Goal: Navigation & Orientation: Understand site structure

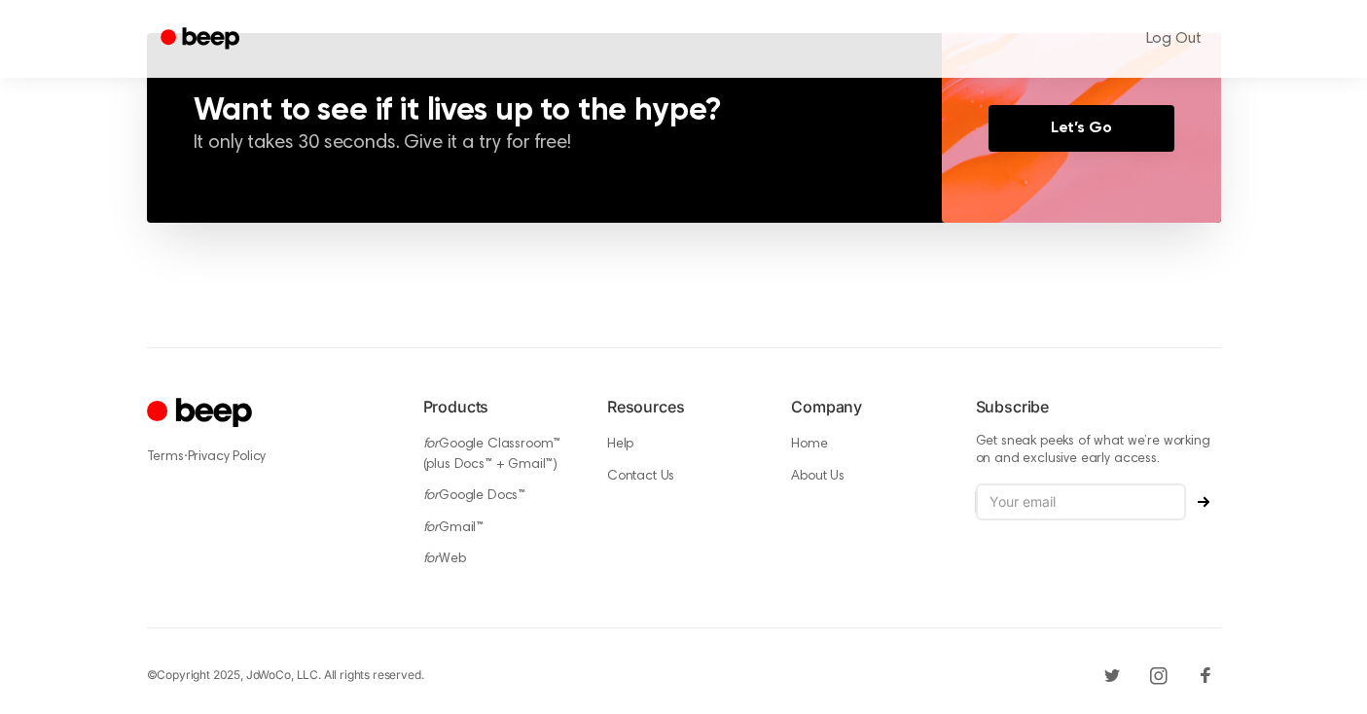
scroll to position [1489, 0]
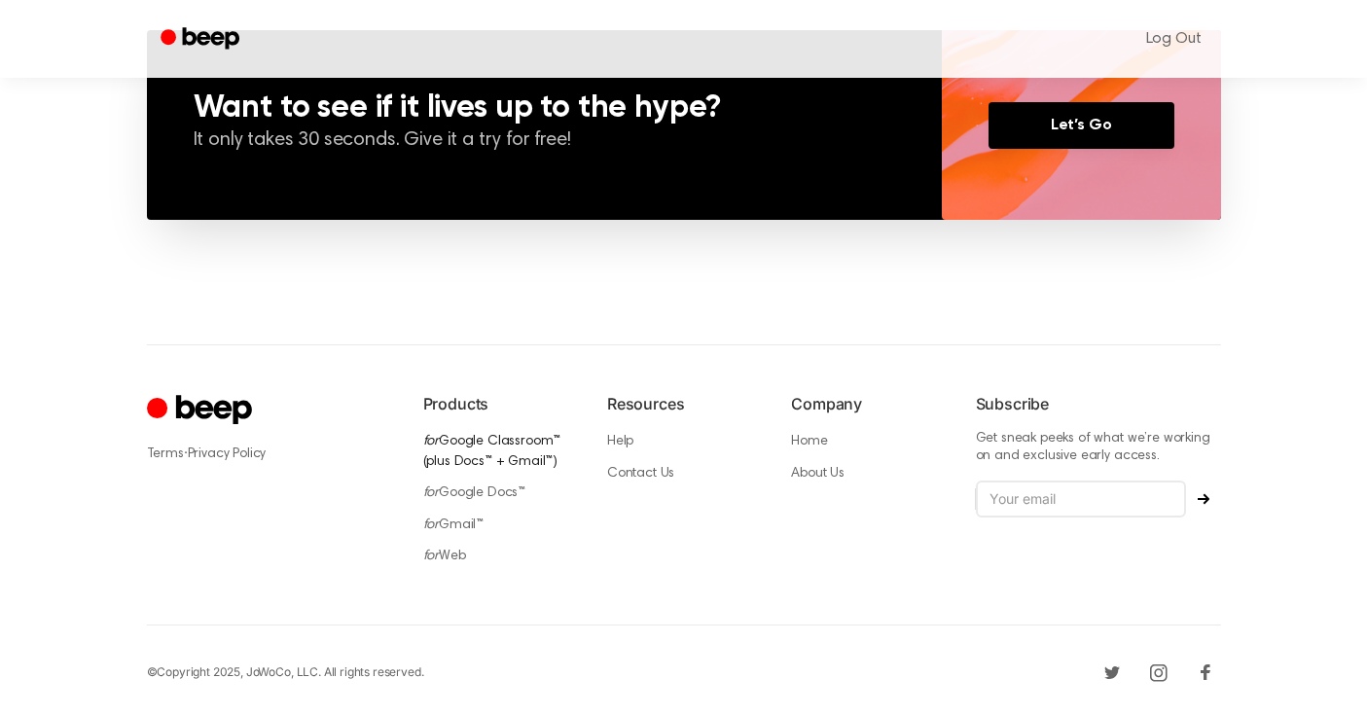
click at [478, 439] on link "for Google Classroom™ (plus Docs™ + Gmail™)" at bounding box center [492, 452] width 138 height 34
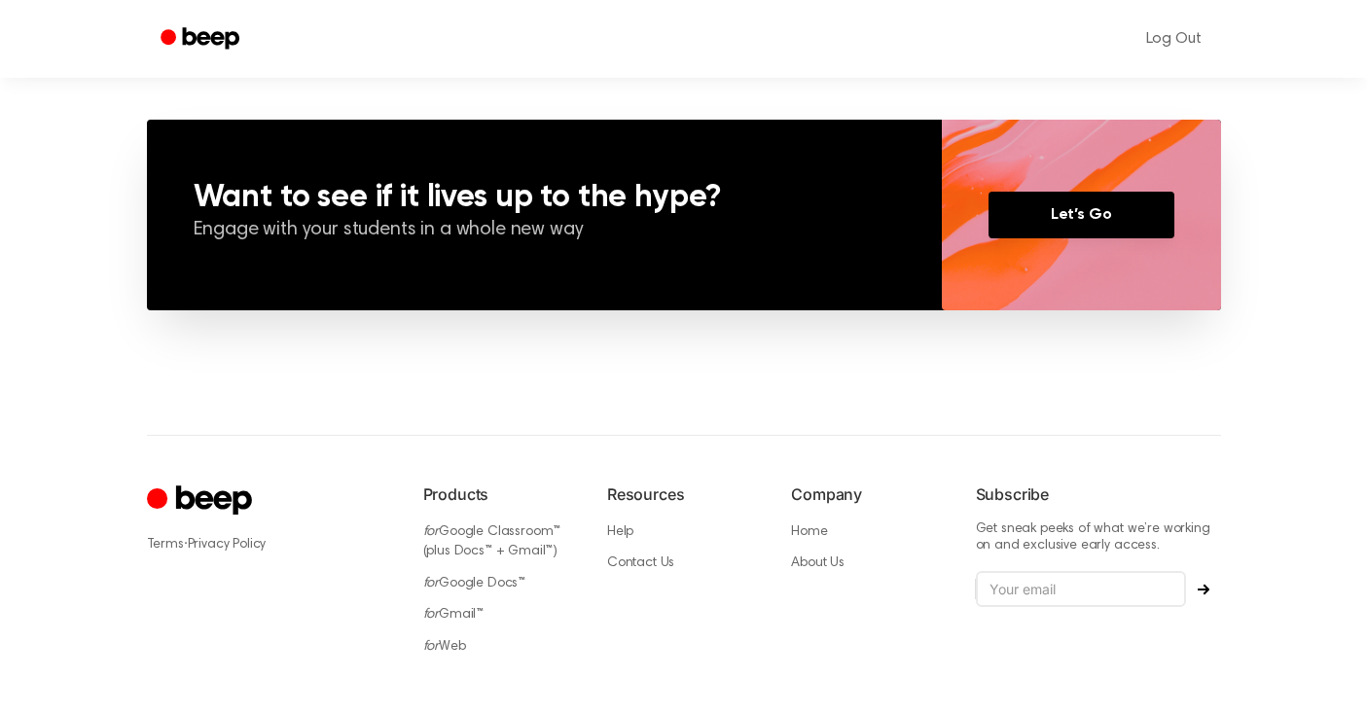
scroll to position [1736, 0]
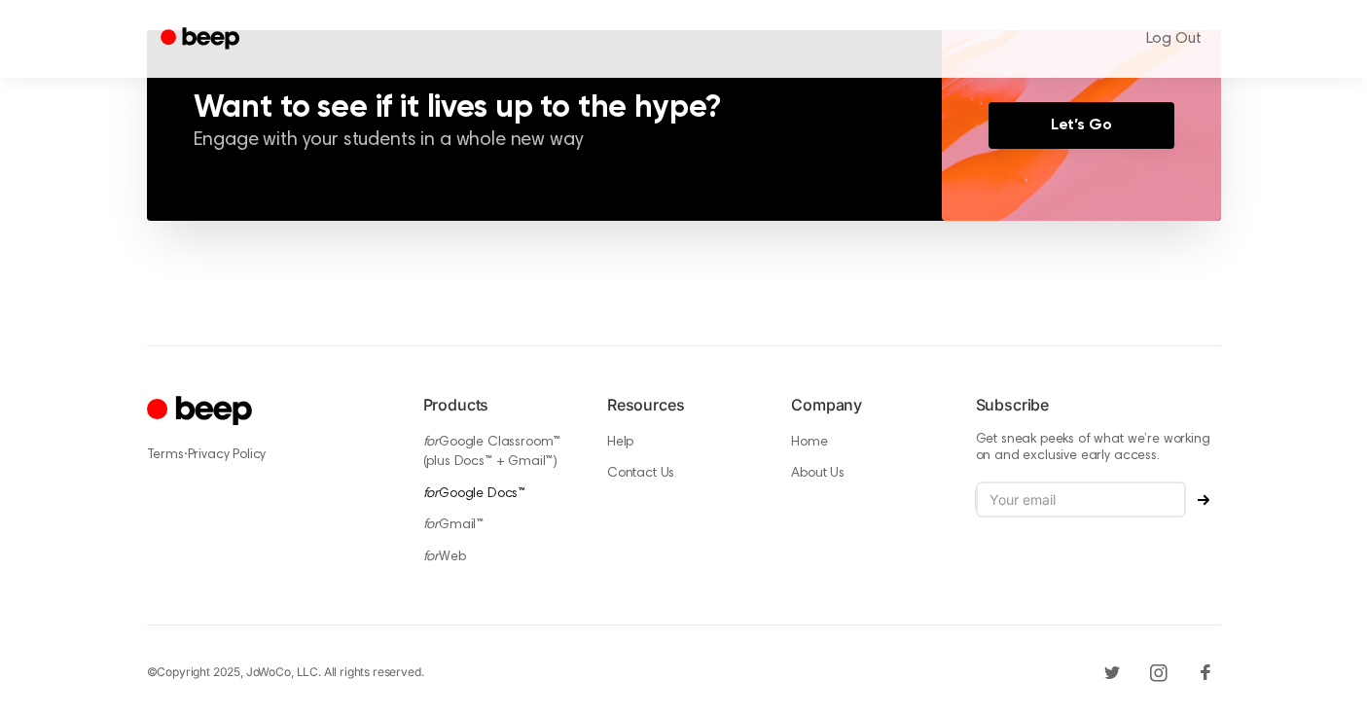
click at [483, 490] on link "for Google Docs™" at bounding box center [474, 494] width 103 height 14
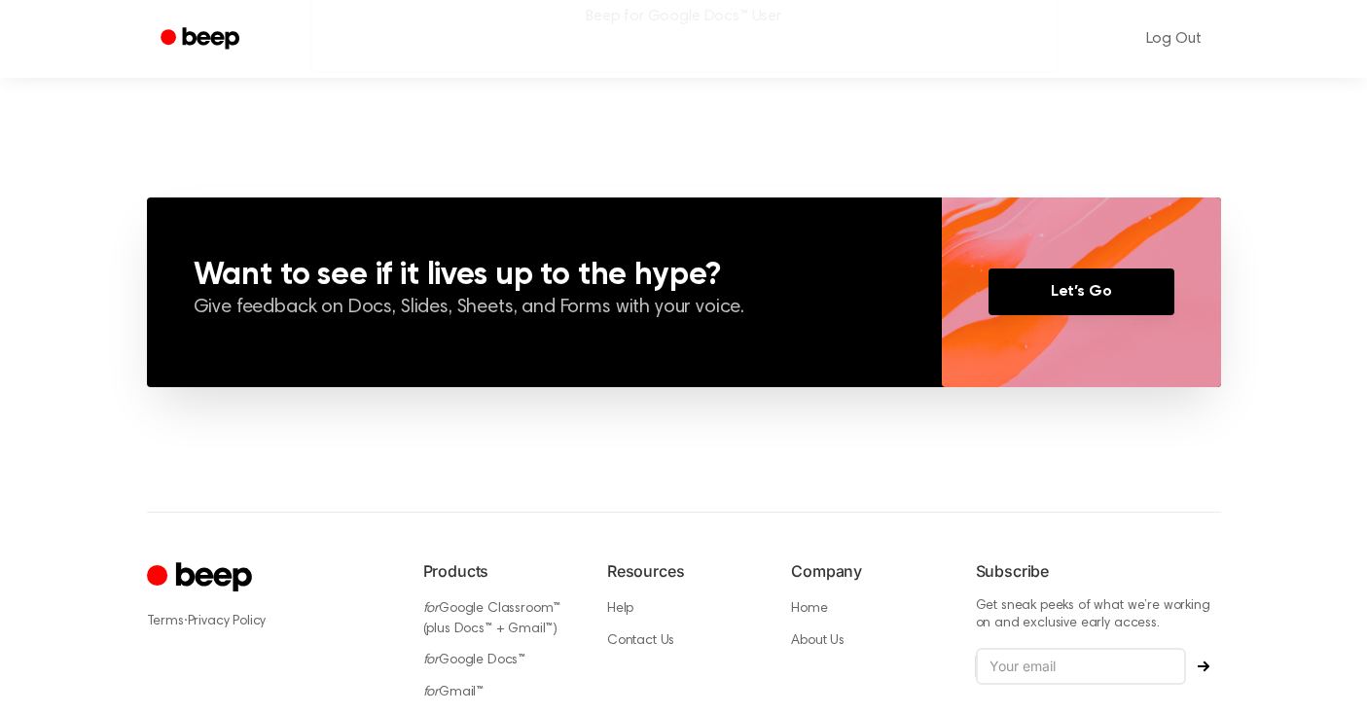
scroll to position [1723, 0]
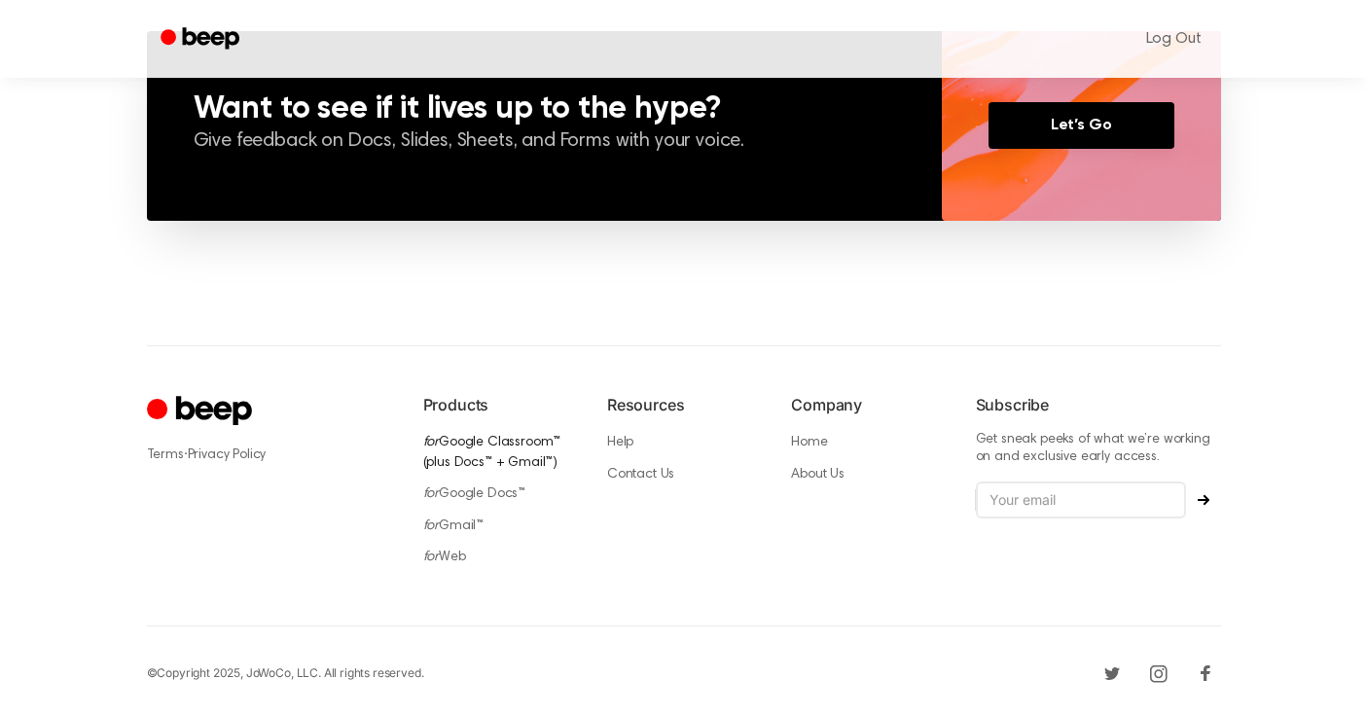
click at [500, 440] on link "for Google Classroom™ (plus Docs™ + Gmail™)" at bounding box center [492, 453] width 138 height 34
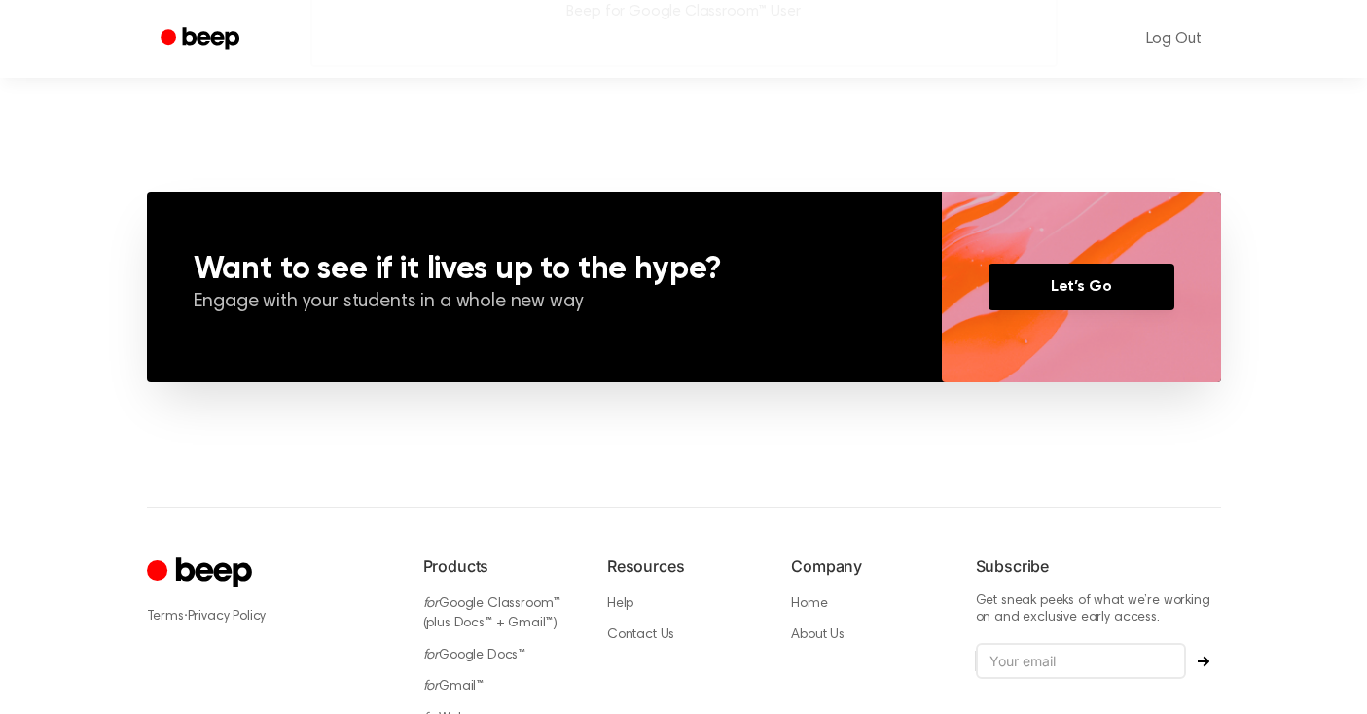
scroll to position [1736, 0]
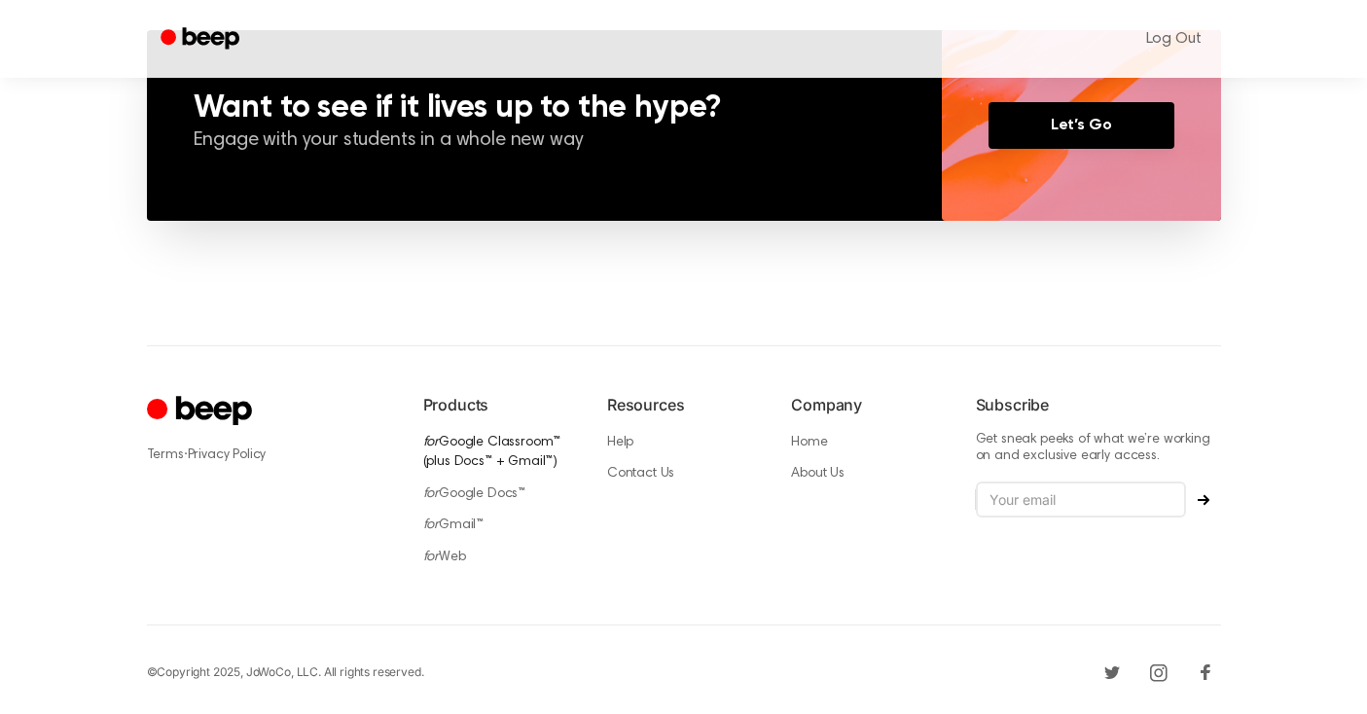
click at [475, 439] on link "for Google Classroom™ (plus Docs™ + Gmail™)" at bounding box center [492, 453] width 138 height 34
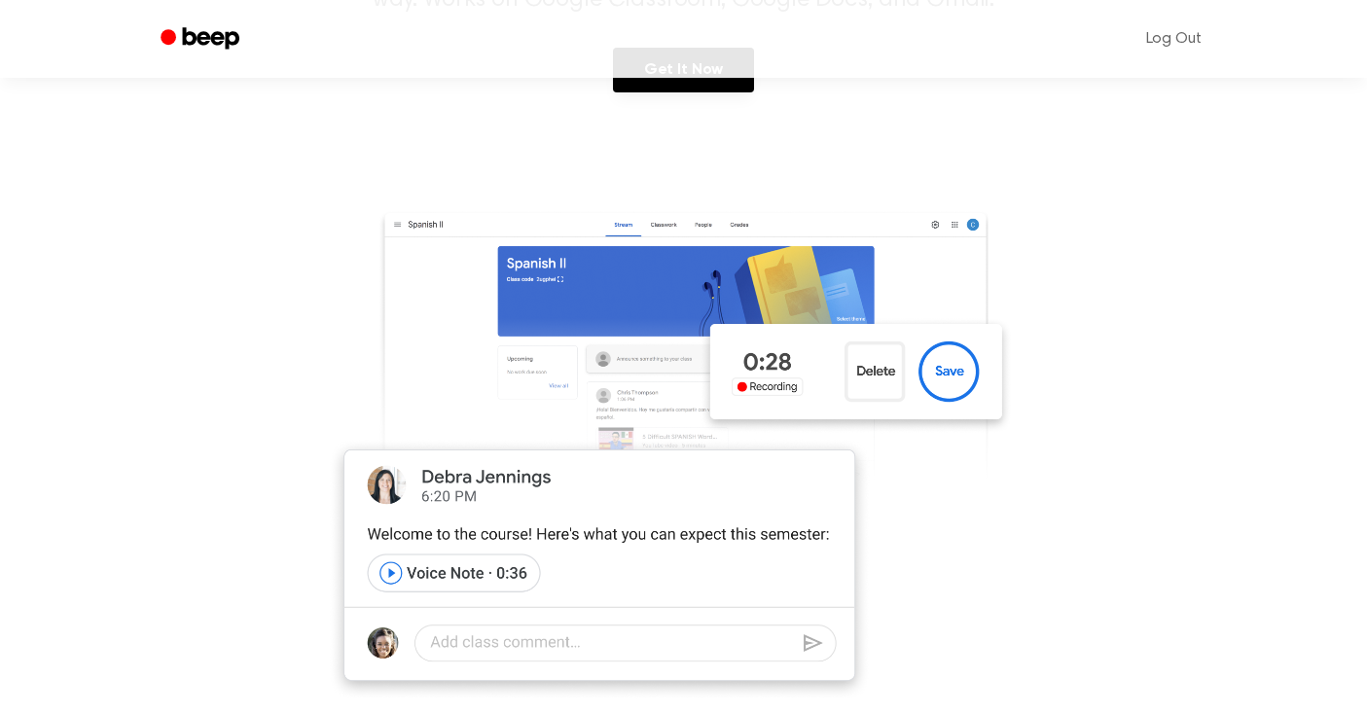
scroll to position [0, 0]
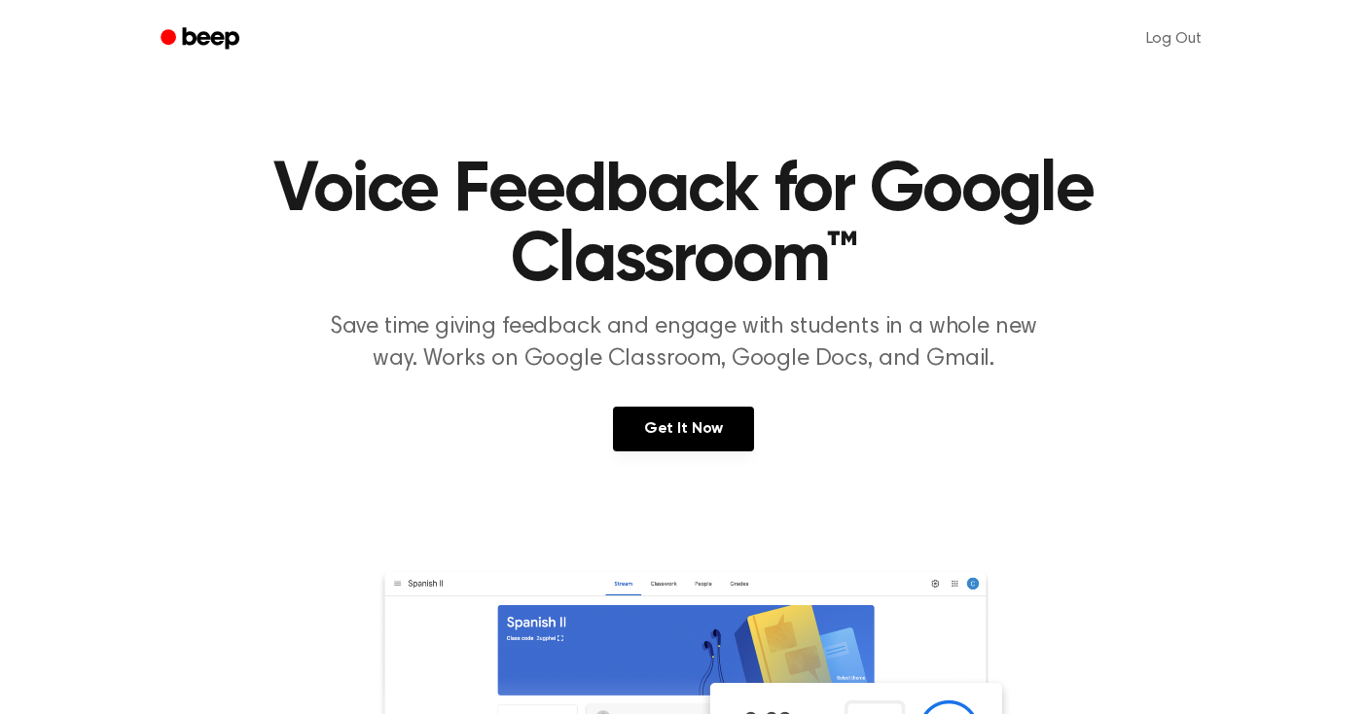
click at [197, 33] on icon "Beep" at bounding box center [202, 38] width 83 height 28
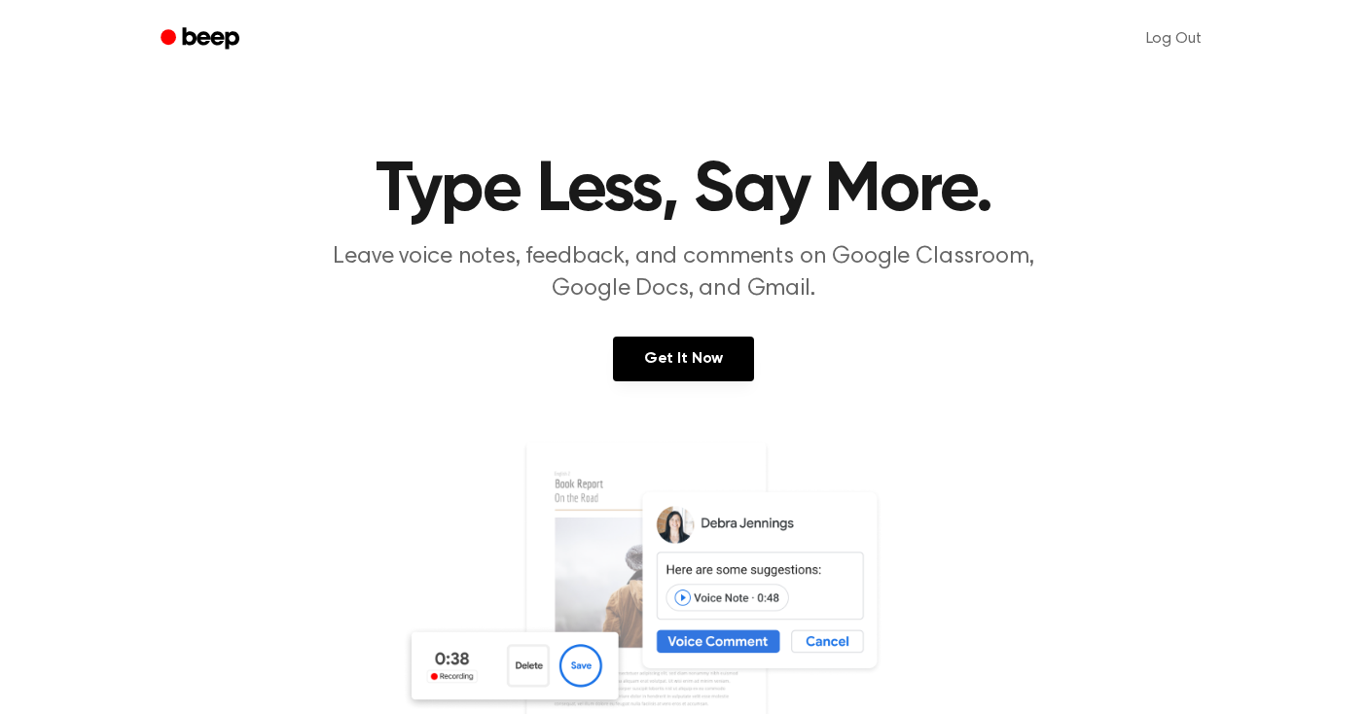
click at [219, 420] on section "Type Less, Say More. Leave voice notes, feedback, and comments on Google Classr…" at bounding box center [683, 526] width 1320 height 740
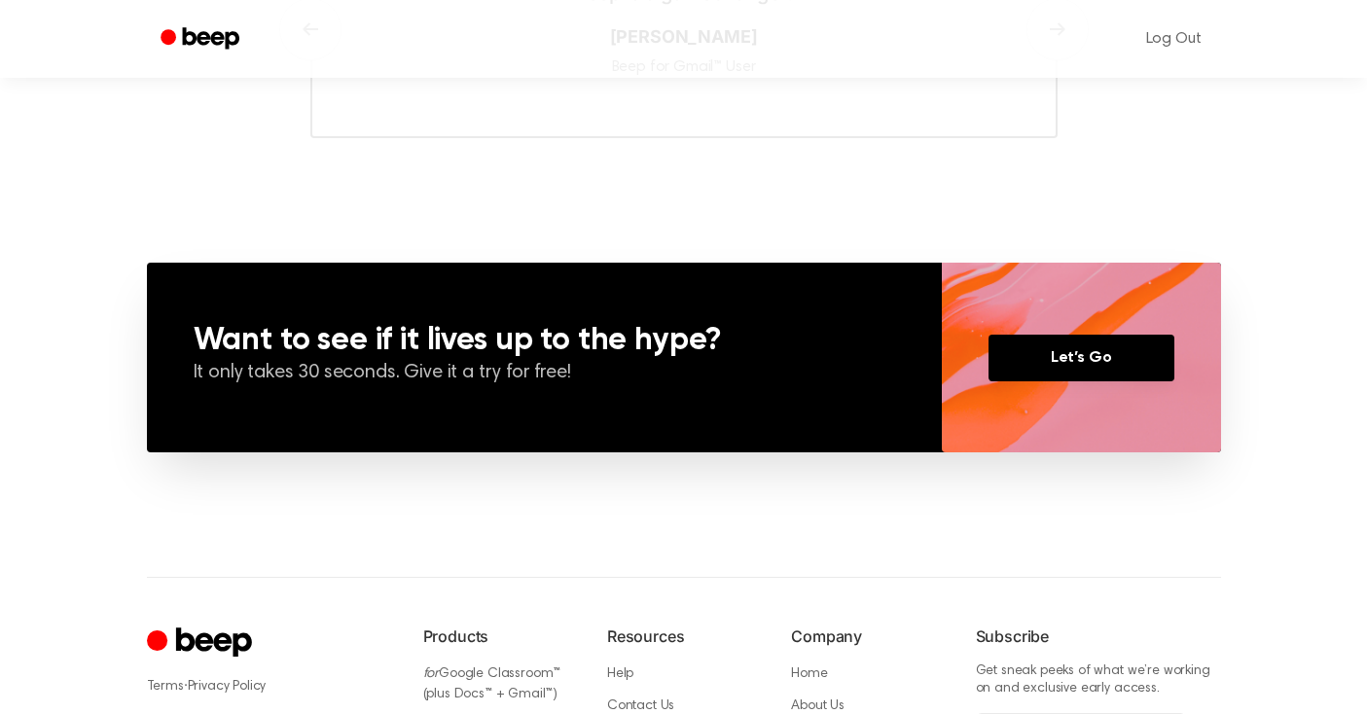
scroll to position [1489, 0]
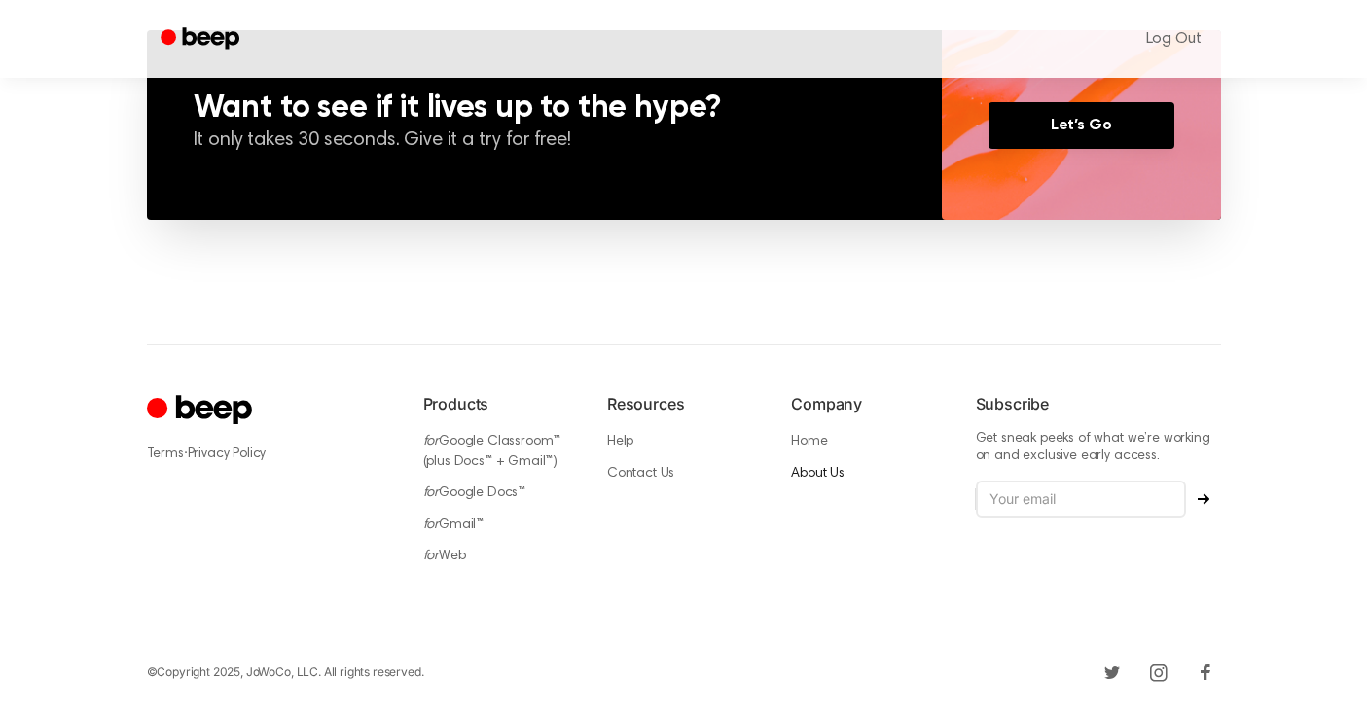
click at [825, 472] on link "About Us" at bounding box center [818, 474] width 54 height 14
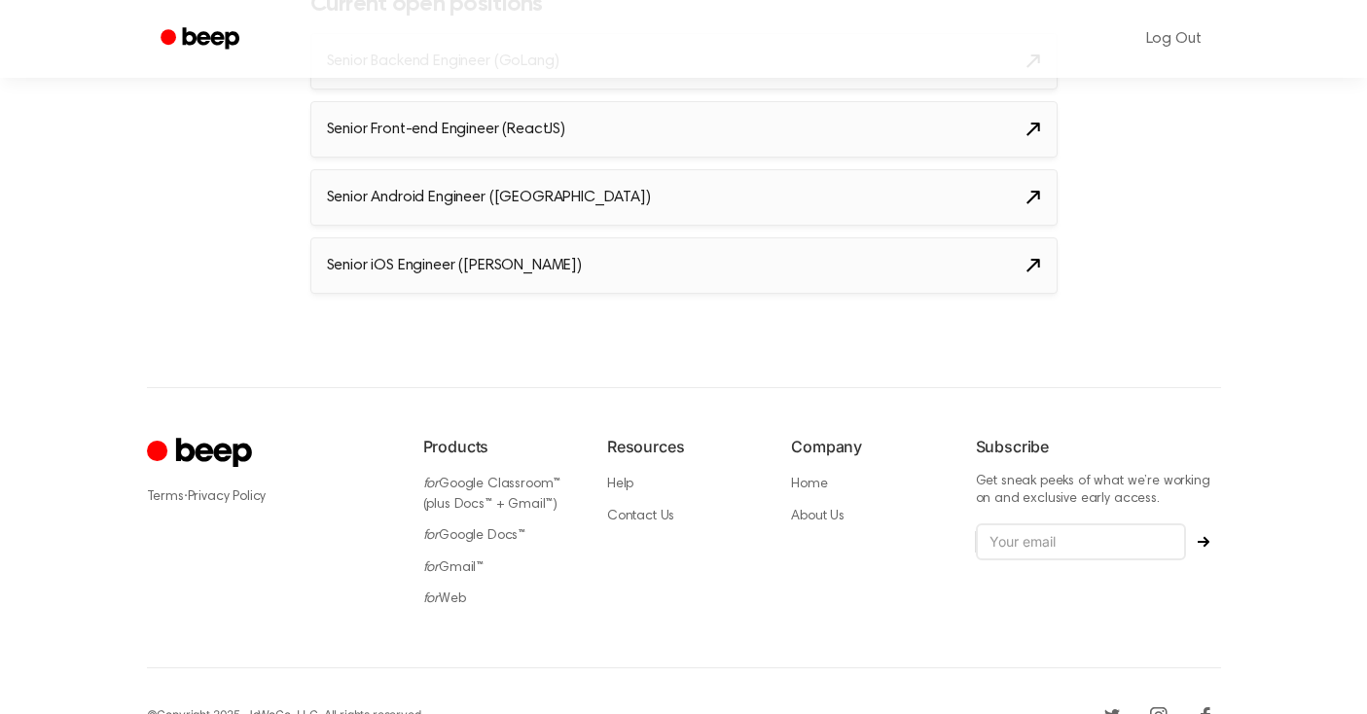
scroll to position [2413, 0]
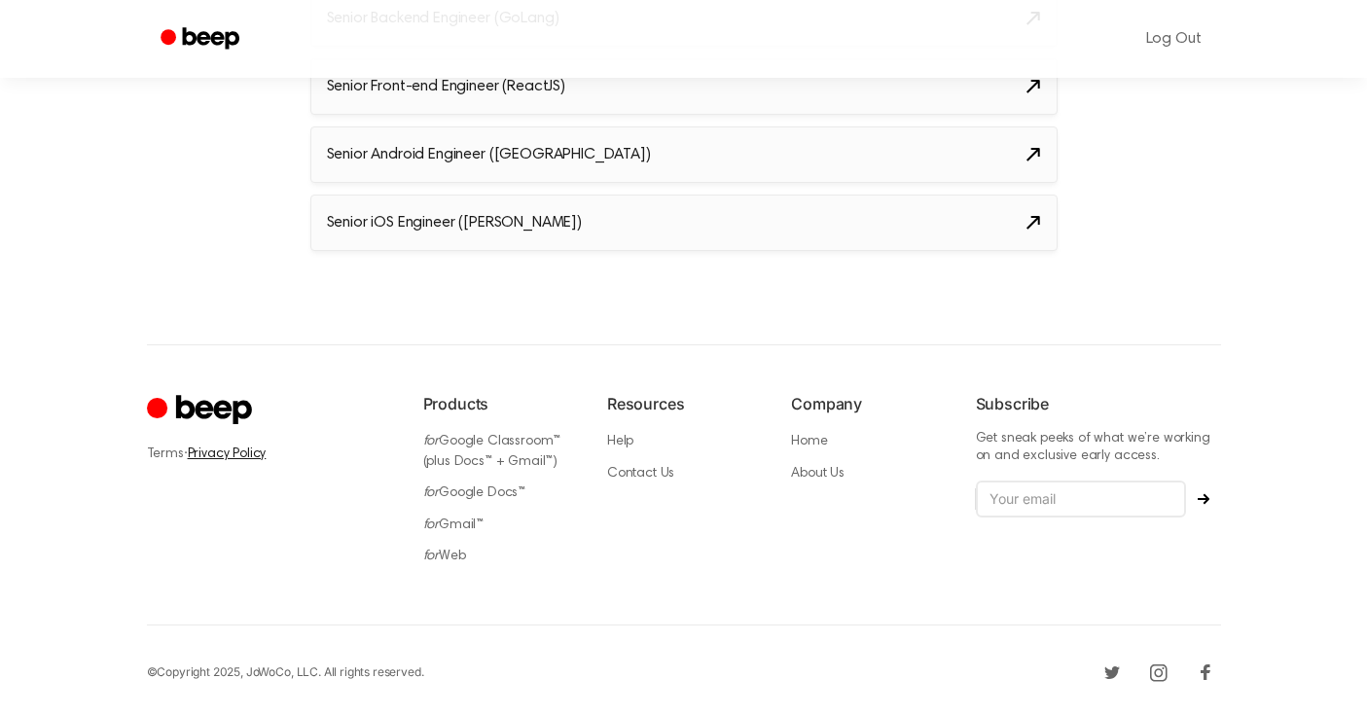
click at [229, 450] on link "Privacy Policy" at bounding box center [227, 455] width 79 height 14
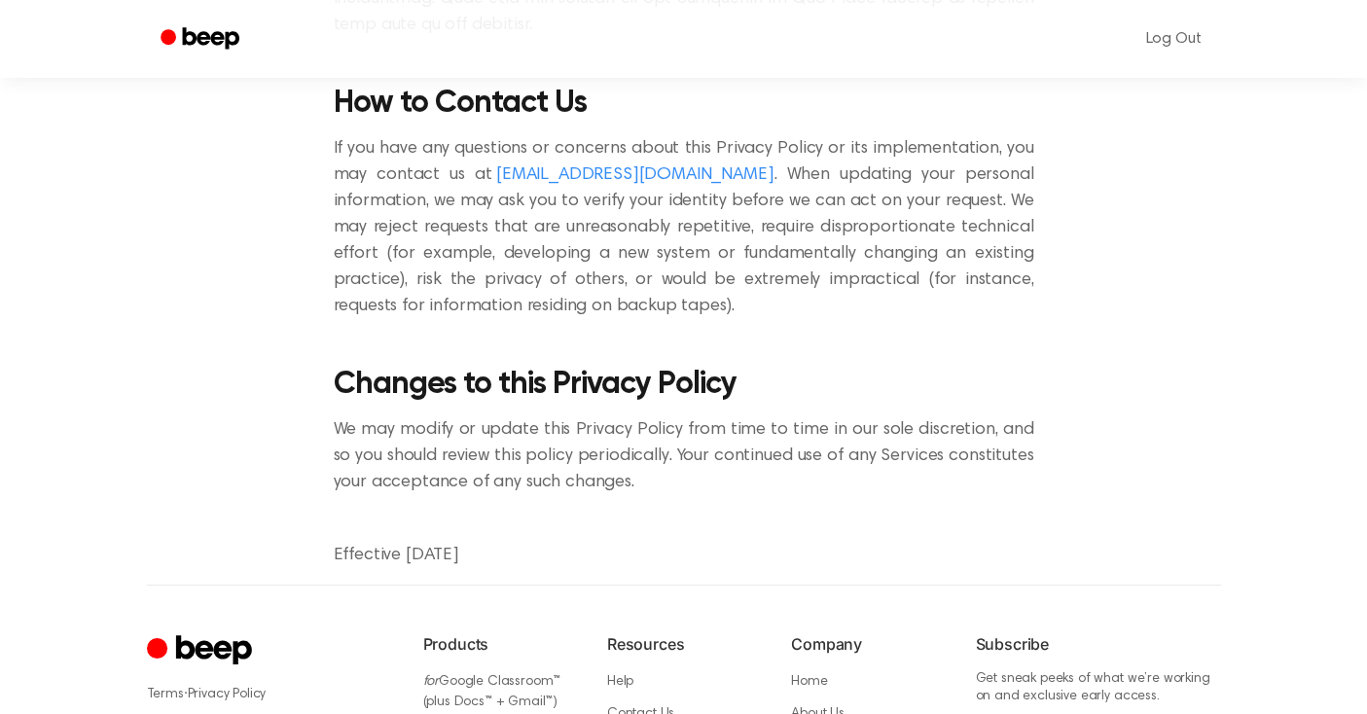
scroll to position [8727, 0]
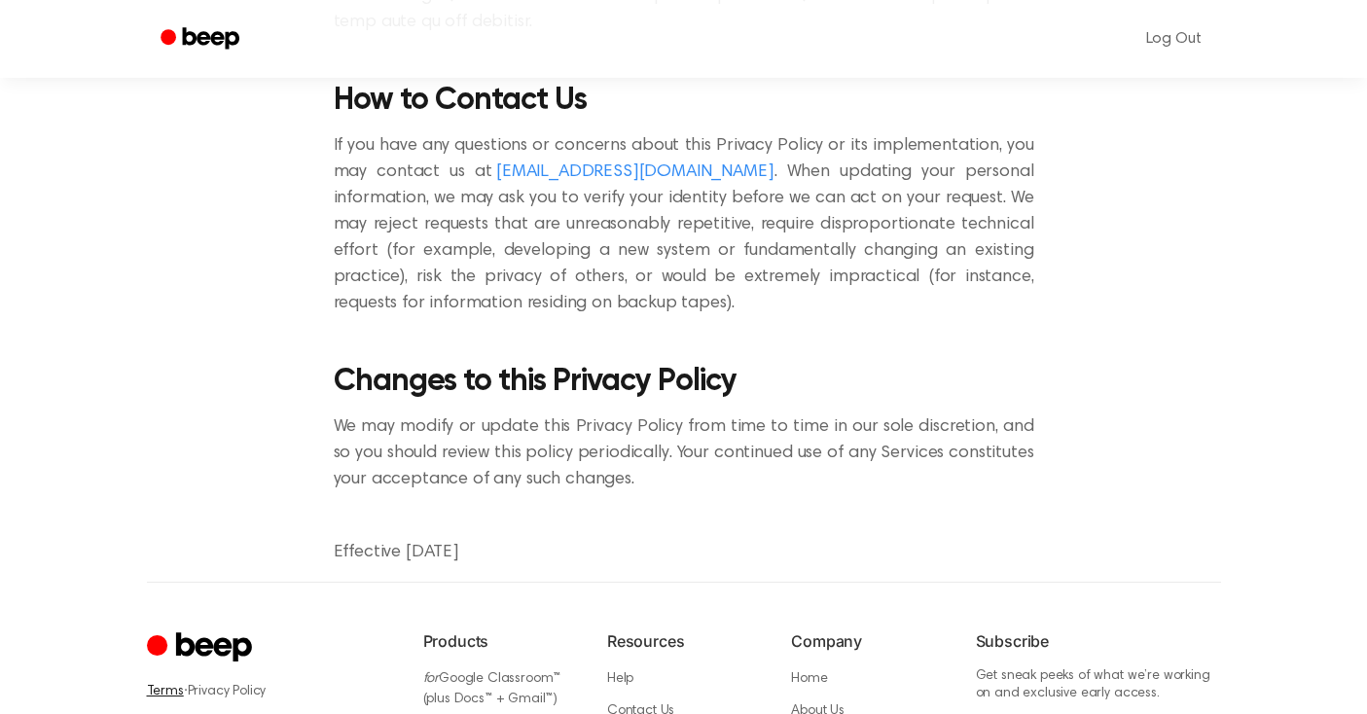
click at [162, 685] on link "Terms" at bounding box center [165, 692] width 37 height 14
